Goal: Navigation & Orientation: Find specific page/section

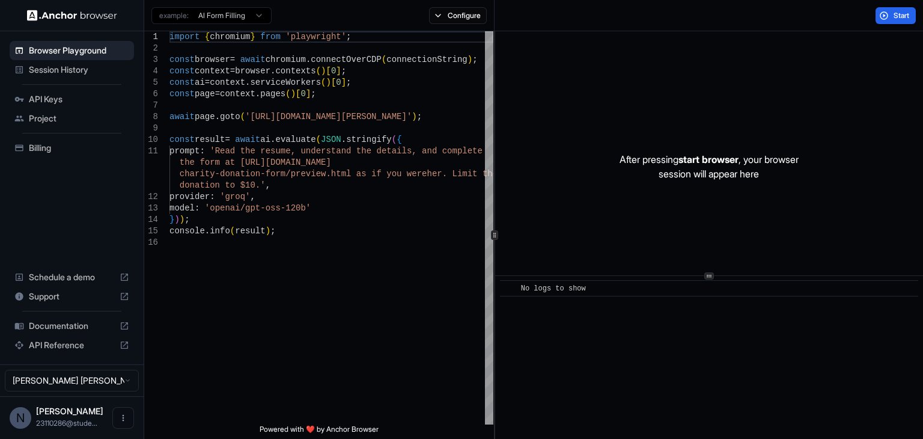
click at [16, 417] on div "N" at bounding box center [21, 418] width 22 height 22
click at [124, 425] on button "Open menu" at bounding box center [123, 418] width 22 height 22
click at [102, 418] on div at bounding box center [101, 417] width 48 height 12
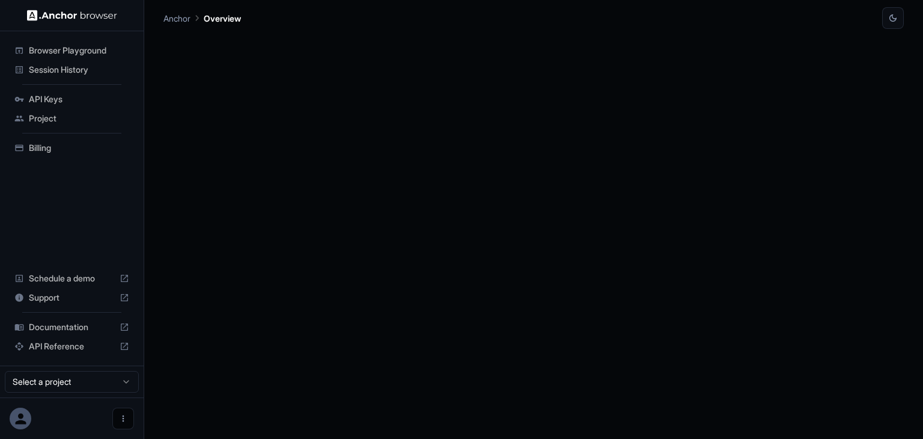
click at [115, 414] on button "Open menu" at bounding box center [123, 418] width 22 height 22
